Goal: Information Seeking & Learning: Understand process/instructions

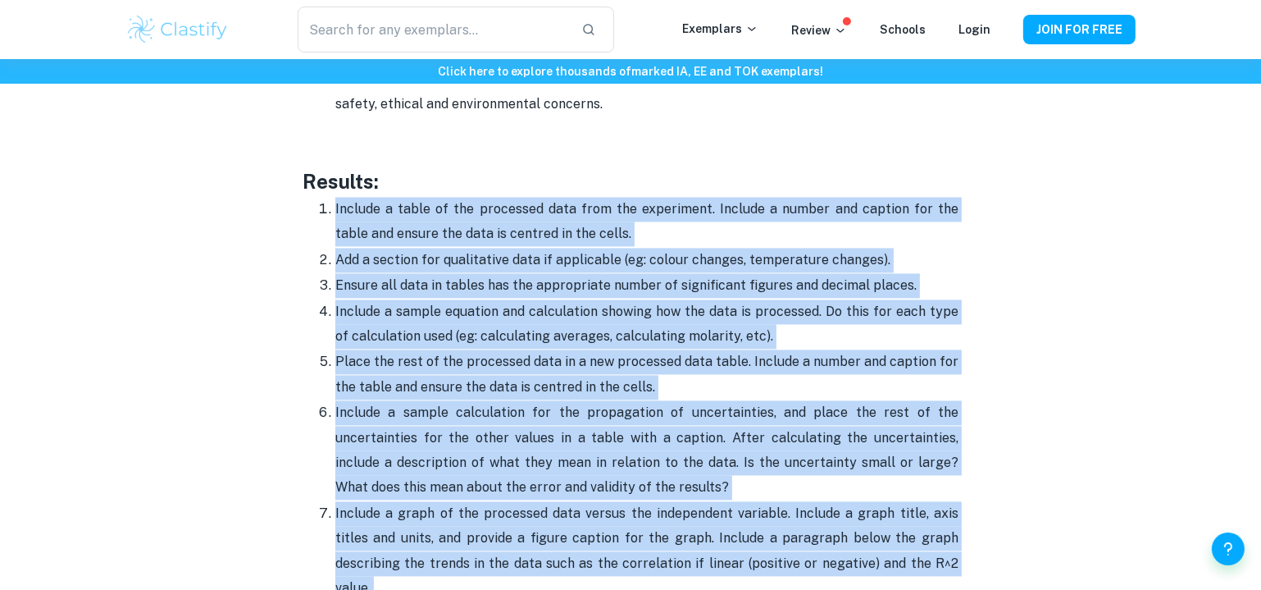
click at [432, 501] on p "Include a graph of the processed data versus the independent variable. Include …" at bounding box center [646, 551] width 623 height 100
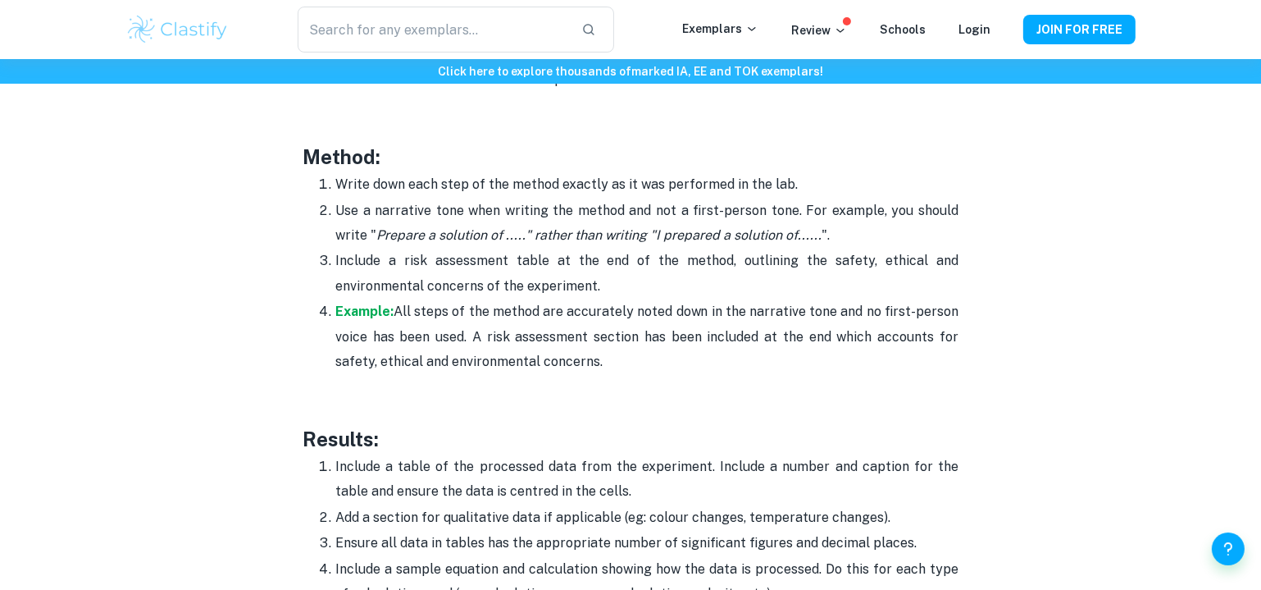
scroll to position [3225, 0]
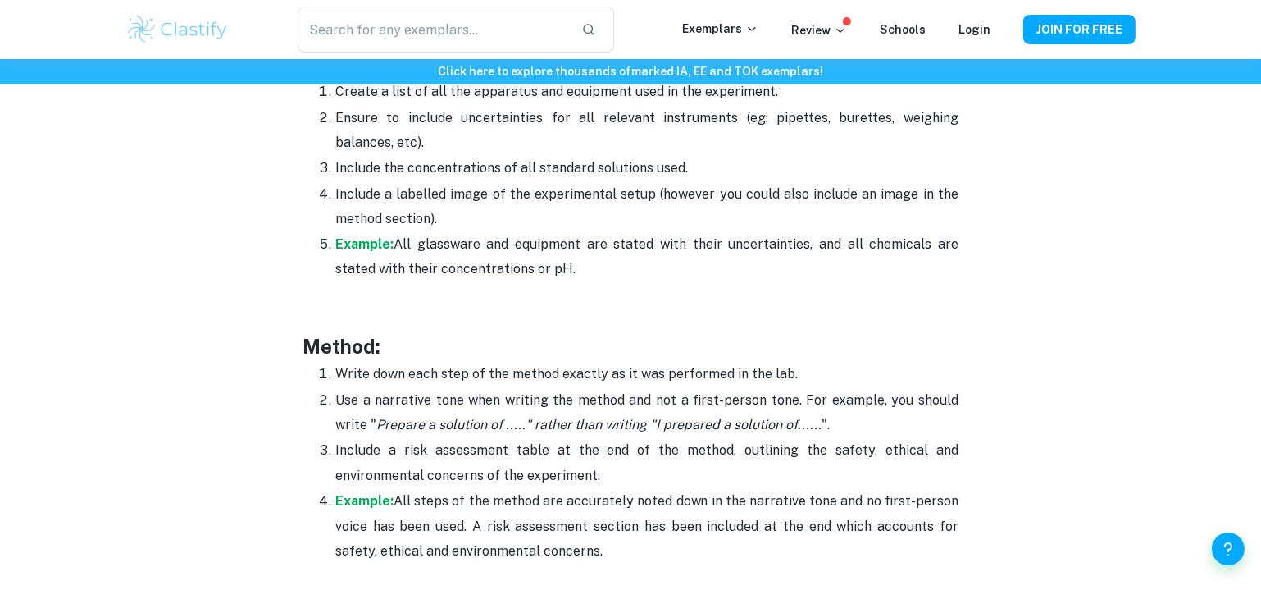
click at [371, 335] on h3 "Method:" at bounding box center [631, 347] width 656 height 30
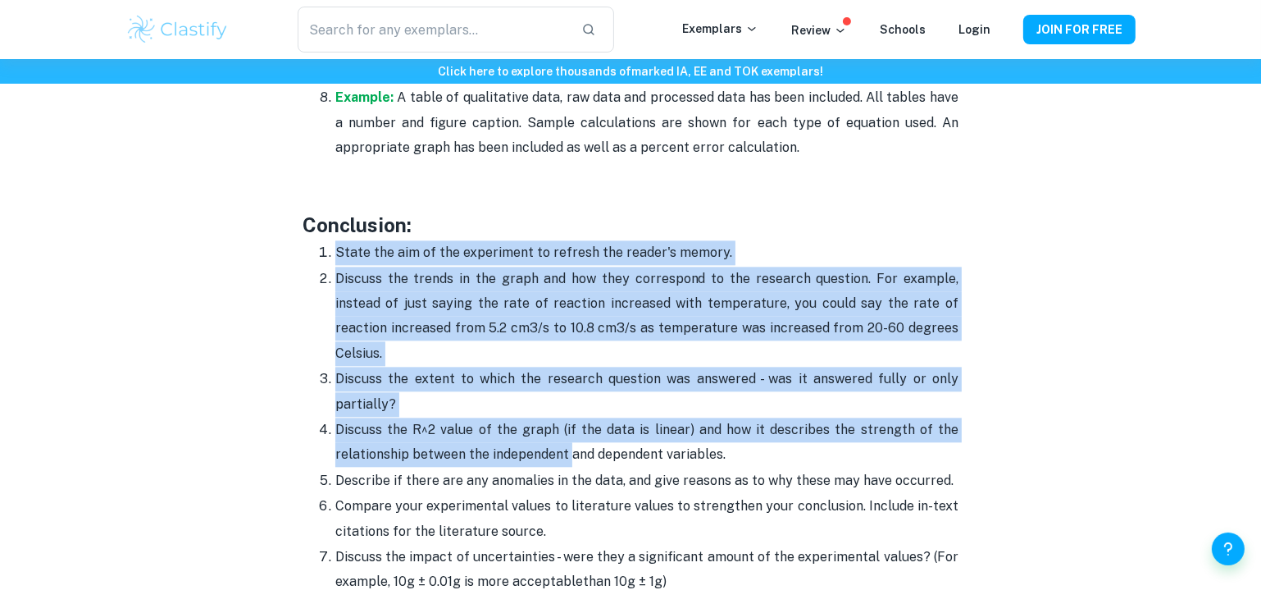
scroll to position [4268, 0]
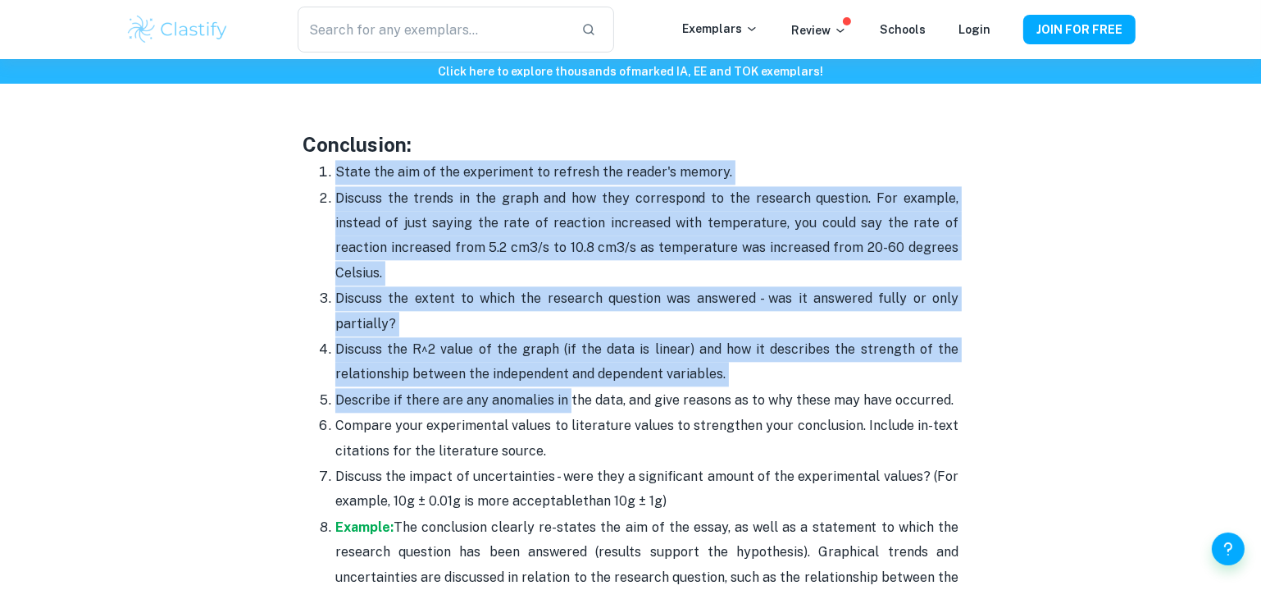
drag, startPoint x: 330, startPoint y: 284, endPoint x: 567, endPoint y: 360, distance: 248.9
click at [567, 361] on ol "State the aim of the experiment to refresh the reader's memory. Discuss the tre…" at bounding box center [631, 386] width 656 height 455
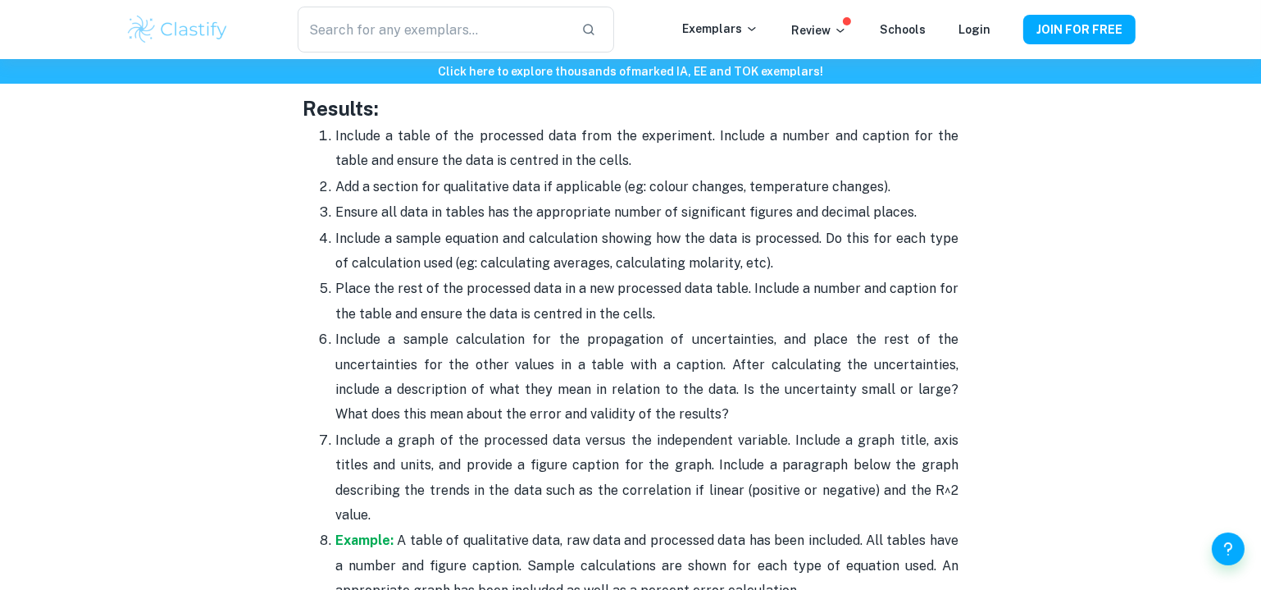
scroll to position [4119, 0]
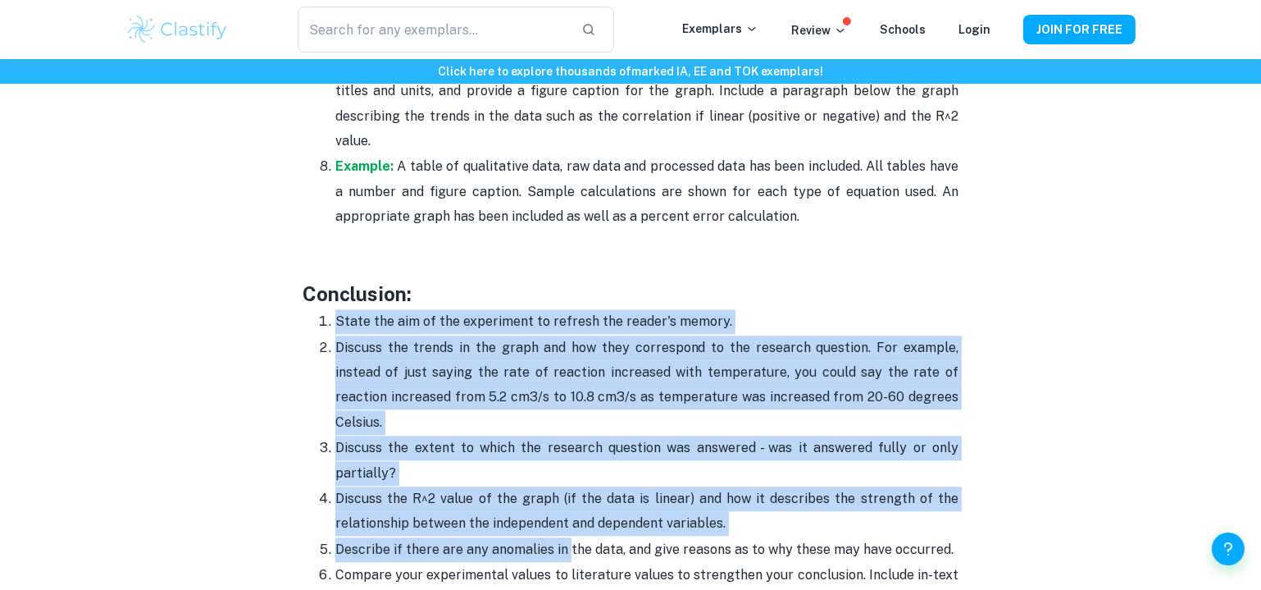
click at [498, 438] on p "Discuss the extent to which the research question was answered - was it answere…" at bounding box center [646, 460] width 623 height 50
click at [325, 335] on ol "State the aim of the experiment to refresh the reader's memory. Discuss the tre…" at bounding box center [631, 535] width 656 height 455
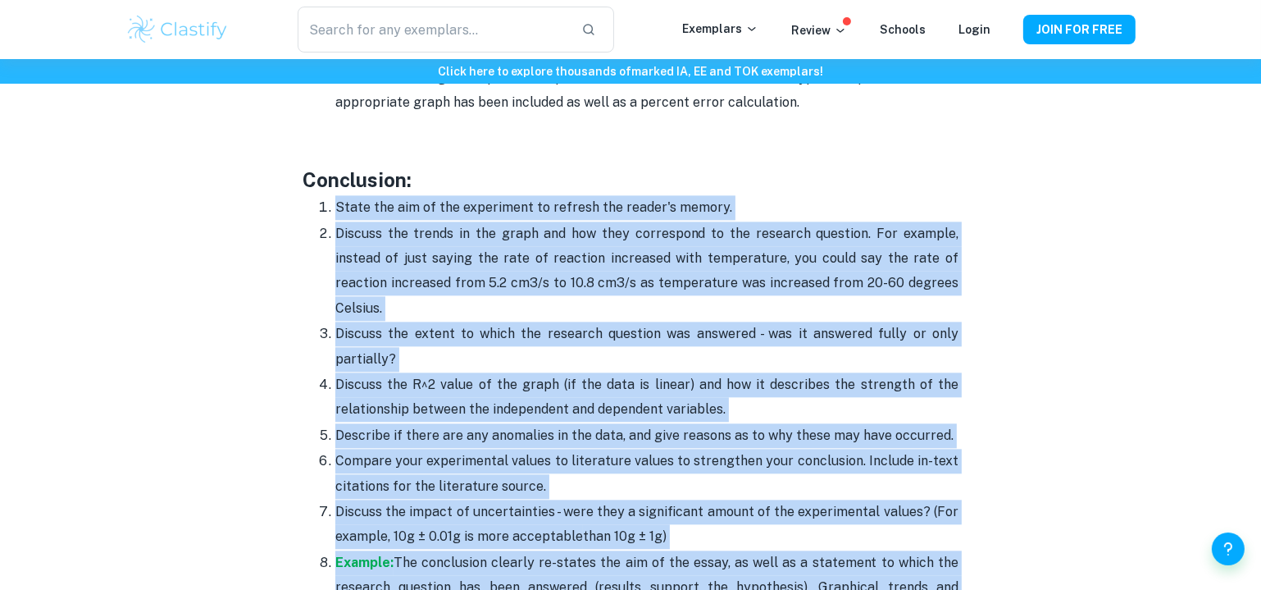
scroll to position [4343, 0]
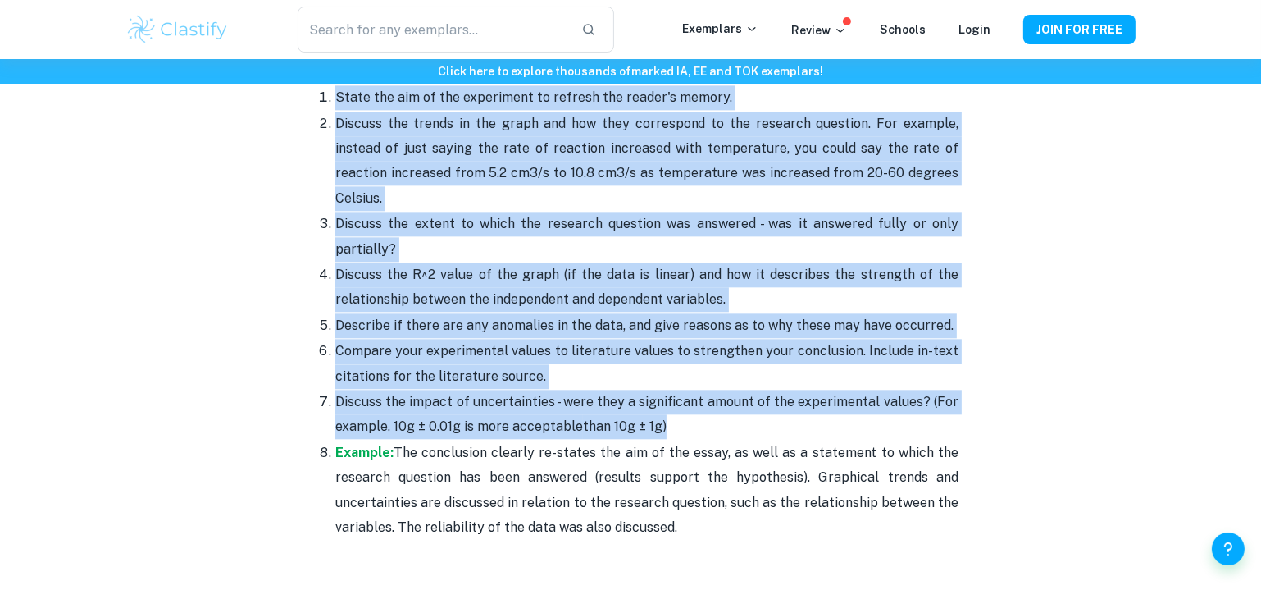
drag, startPoint x: 337, startPoint y: 289, endPoint x: 696, endPoint y: 385, distance: 371.7
click at [696, 385] on ol "State the aim of the experiment to refresh the reader's memory. Discuss the tre…" at bounding box center [631, 311] width 656 height 455
copy ol "State the aim of the experiment to refresh the reader's memory. Discuss the tre…"
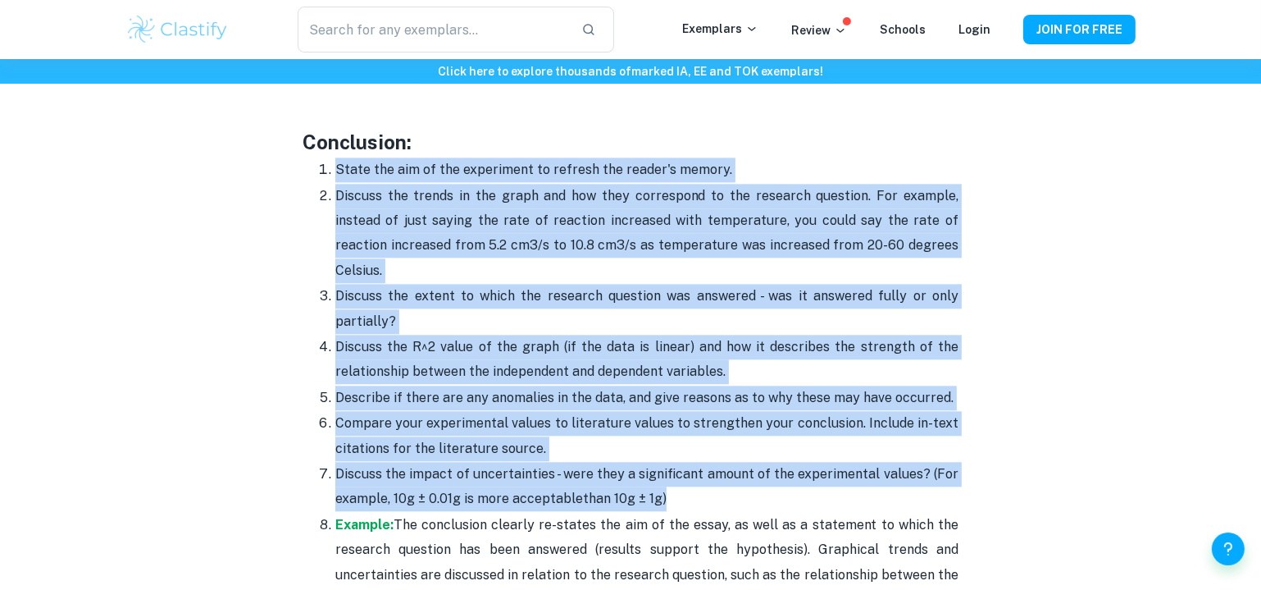
scroll to position [4045, 0]
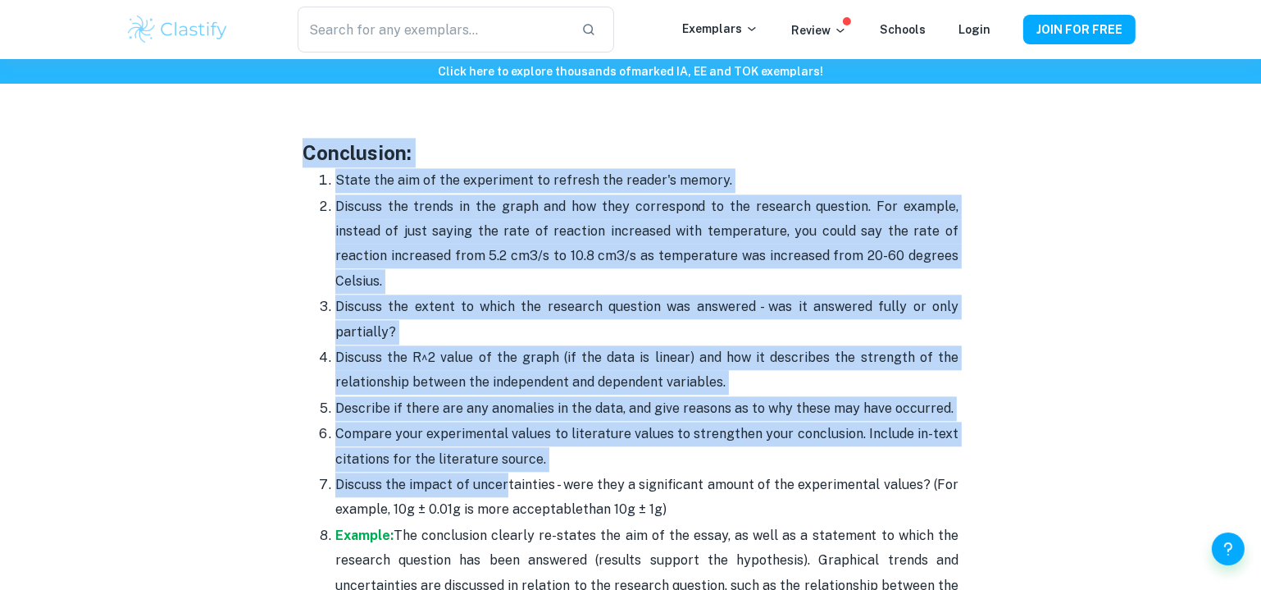
scroll to position [4343, 0]
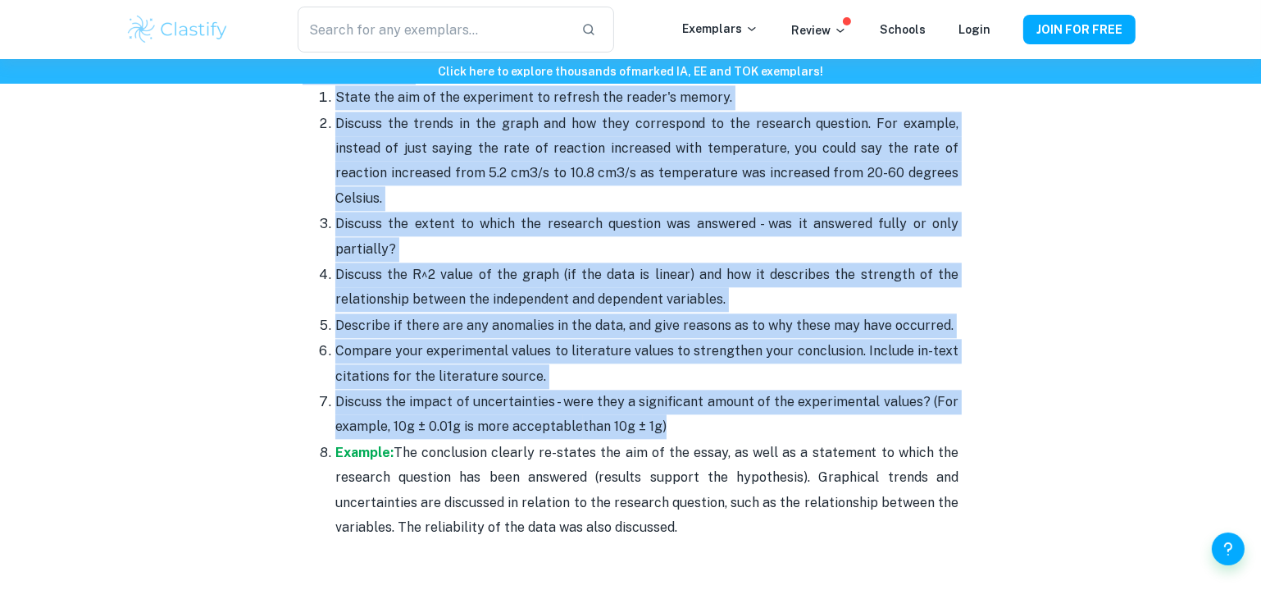
drag, startPoint x: 301, startPoint y: 325, endPoint x: 675, endPoint y: 384, distance: 378.4
copy div "Conclusion: State the aim of the experiment to refresh the reader's memory. Dis…"
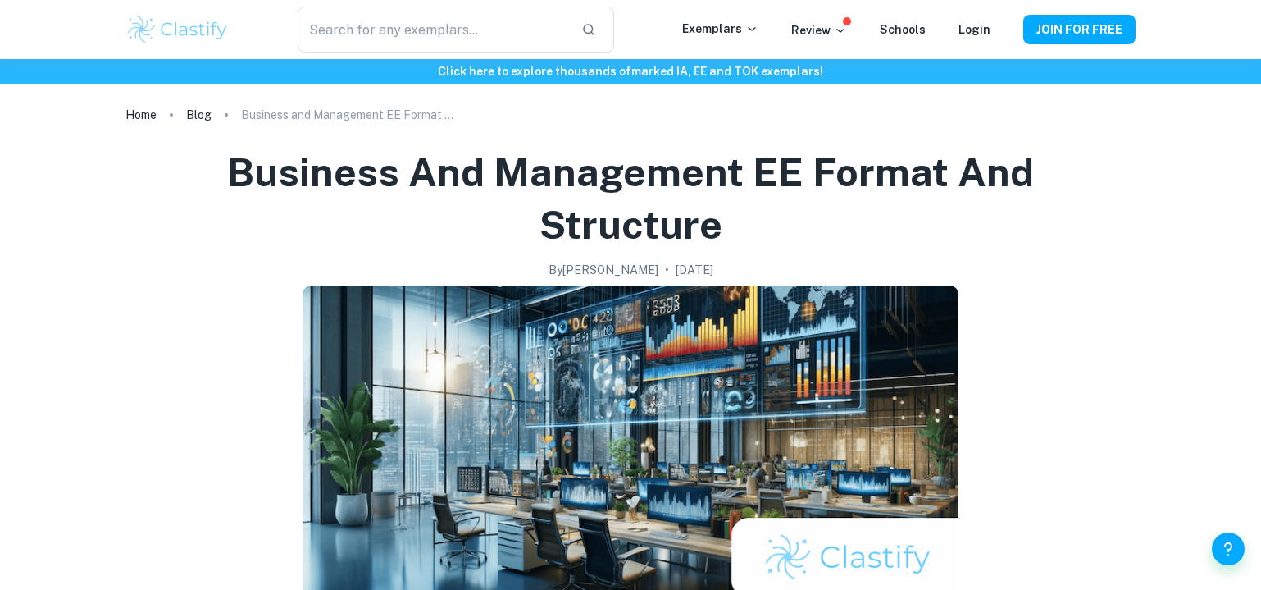
scroll to position [1491, 0]
